Goal: Find specific page/section: Find specific page/section

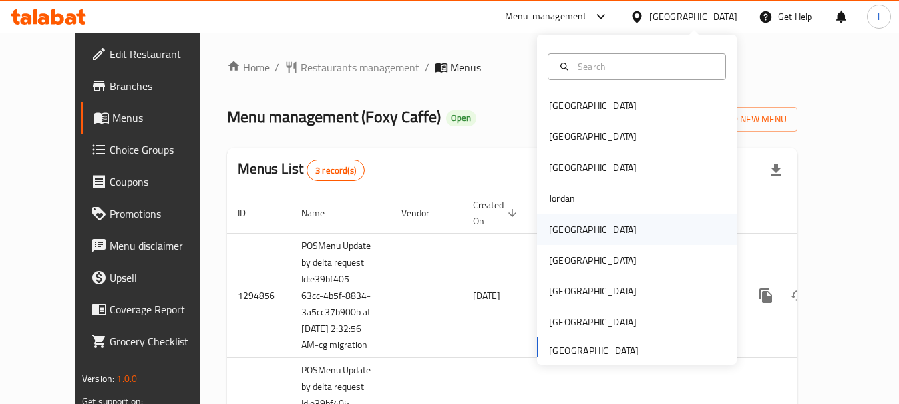
click at [578, 230] on div "[GEOGRAPHIC_DATA]" at bounding box center [637, 229] width 200 height 31
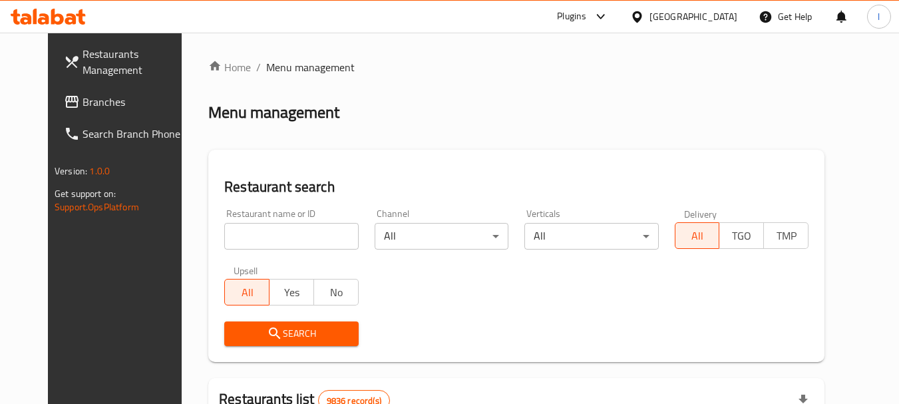
click at [83, 102] on span "Branches" at bounding box center [135, 102] width 105 height 16
